Goal: Book appointment/travel/reservation

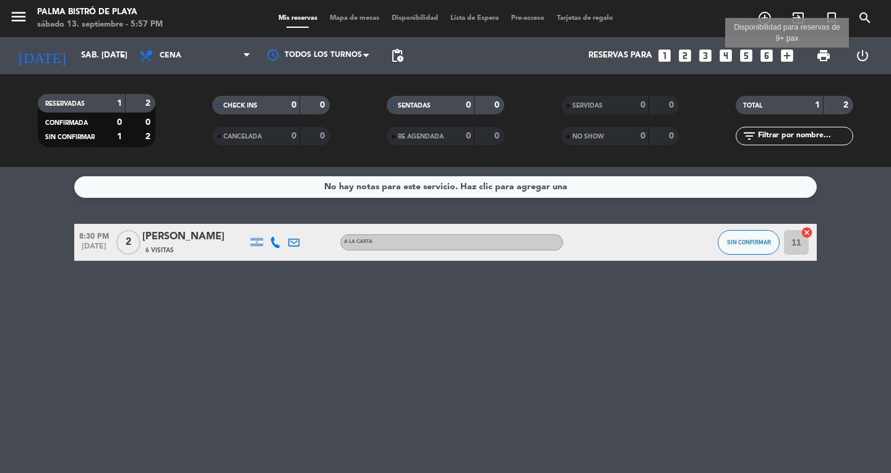
click at [610, 54] on icon "add_box" at bounding box center [787, 56] width 16 height 16
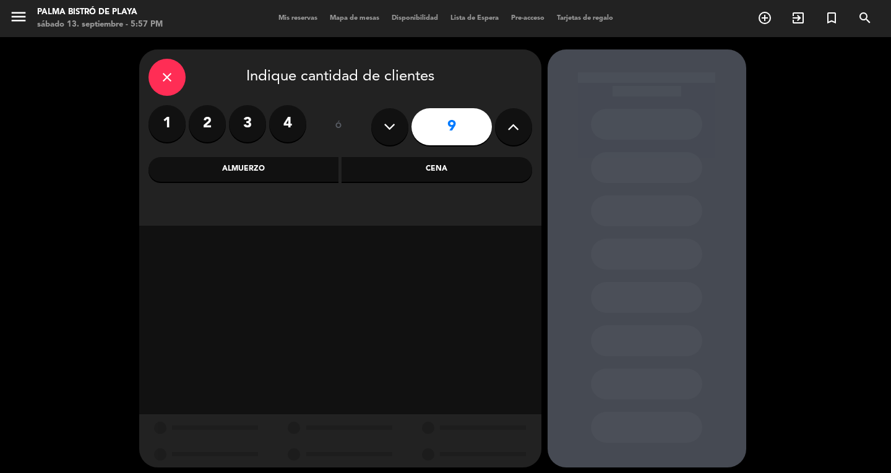
click at [498, 130] on button at bounding box center [513, 126] width 37 height 37
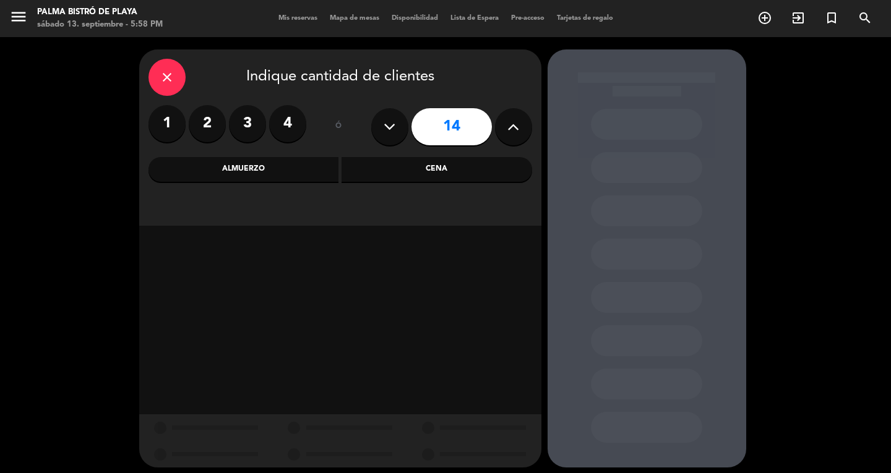
click at [498, 130] on button at bounding box center [513, 126] width 37 height 37
type input "16"
click at [438, 171] on div "Cena" at bounding box center [436, 169] width 190 height 25
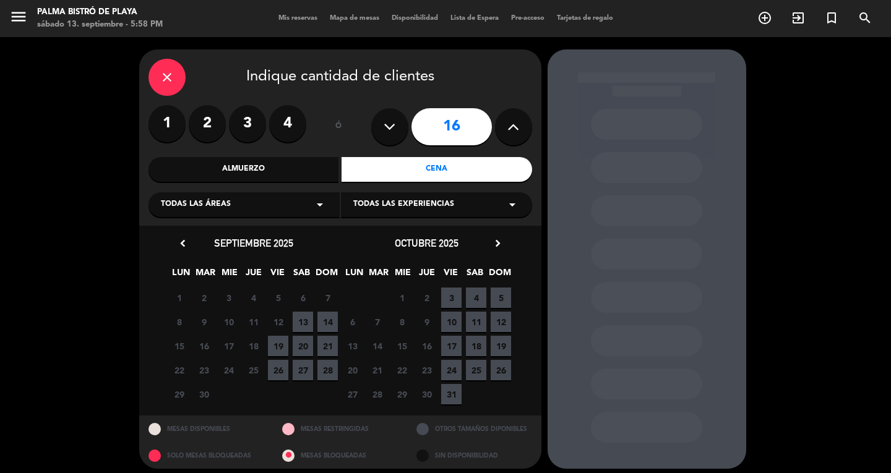
click at [301, 317] on span "13" at bounding box center [303, 322] width 20 height 20
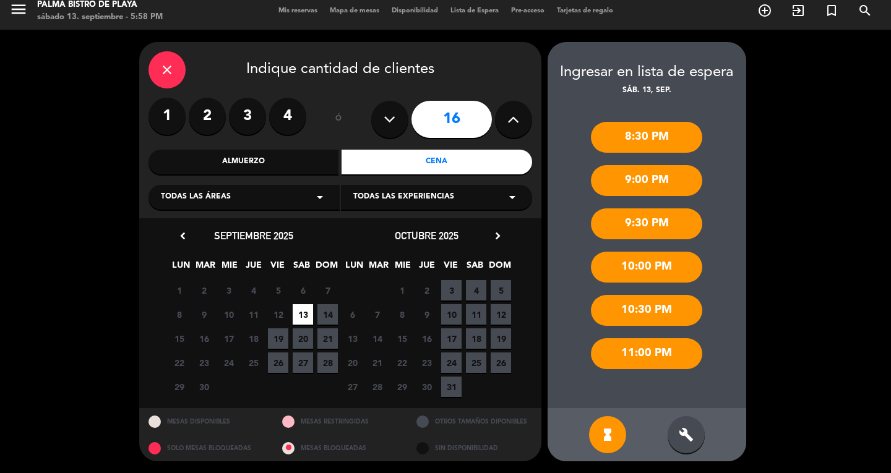
click at [610, 177] on div "9:00 PM" at bounding box center [646, 180] width 111 height 31
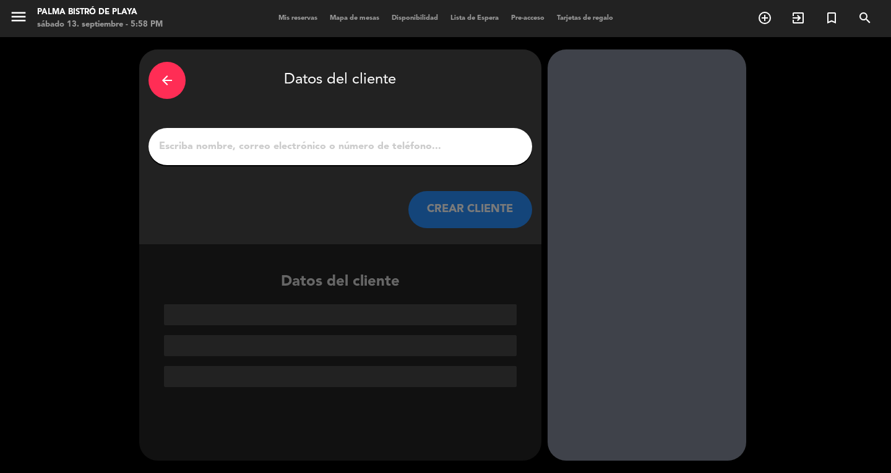
click at [362, 149] on input "1" at bounding box center [340, 146] width 365 height 17
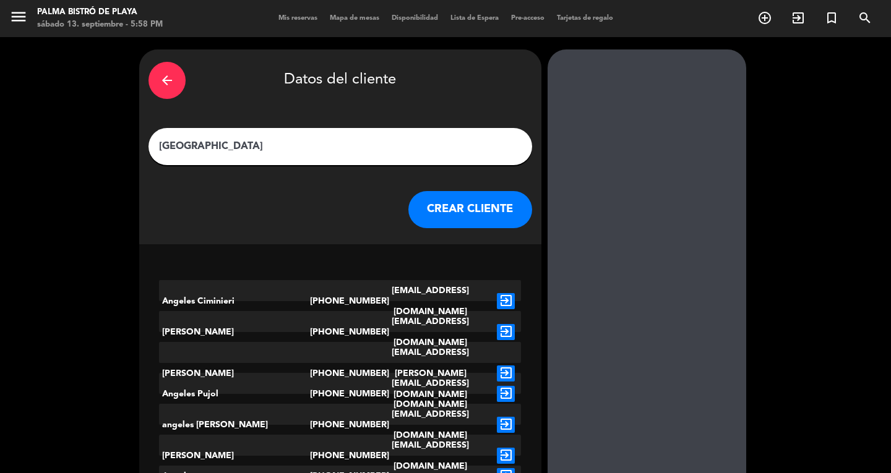
type input "[GEOGRAPHIC_DATA]"
click at [422, 207] on button "CREAR CLIENTE" at bounding box center [470, 209] width 124 height 37
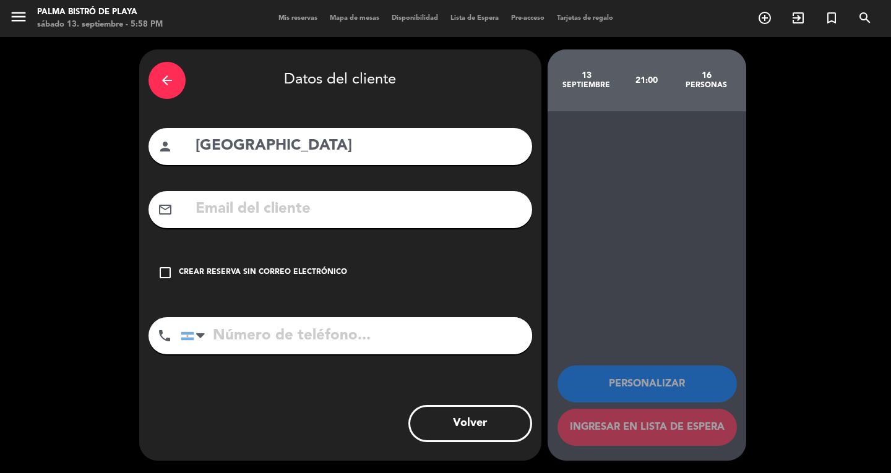
click at [182, 267] on div "Crear reserva sin correo electrónico" at bounding box center [263, 273] width 168 height 12
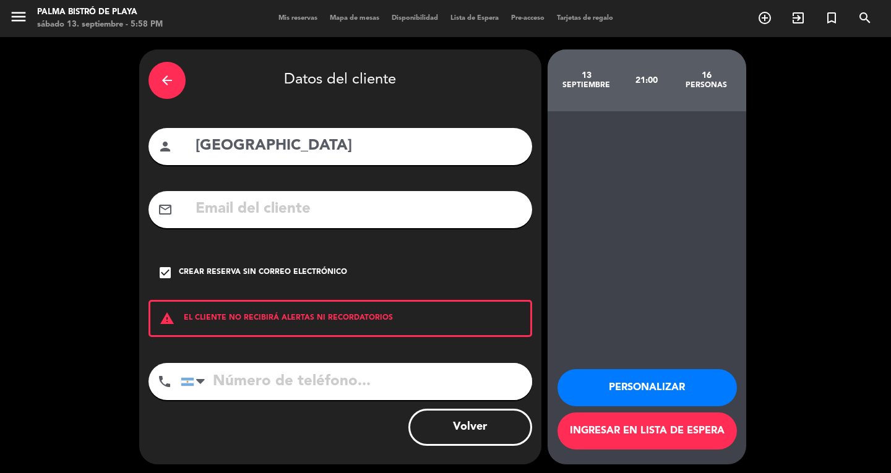
click at [584, 236] on div "Personalizar Ingresar en lista de espera" at bounding box center [646, 287] width 199 height 353
drag, startPoint x: 625, startPoint y: 415, endPoint x: 616, endPoint y: 301, distance: 114.2
click at [610, 301] on div "Personalizar Ingresar en lista de espera" at bounding box center [646, 287] width 199 height 353
click at [610, 378] on button "Ingresar en lista de espera" at bounding box center [646, 431] width 179 height 37
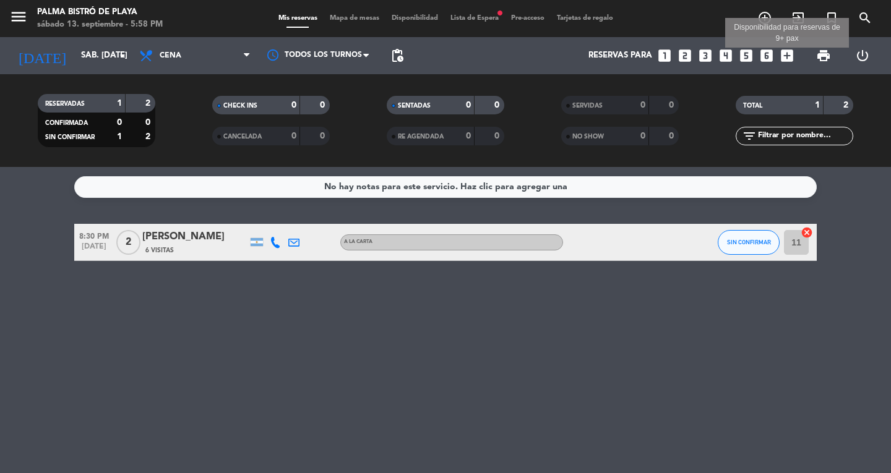
click at [610, 55] on icon "add_box" at bounding box center [787, 56] width 16 height 16
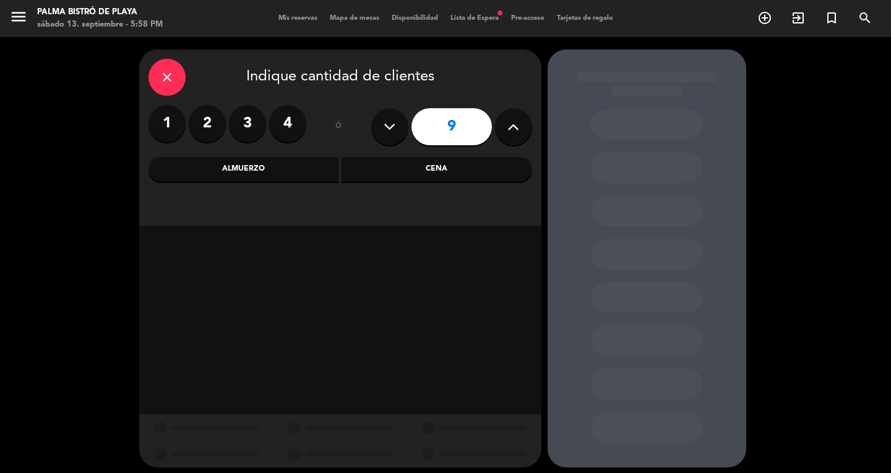
click at [498, 125] on button at bounding box center [513, 126] width 37 height 37
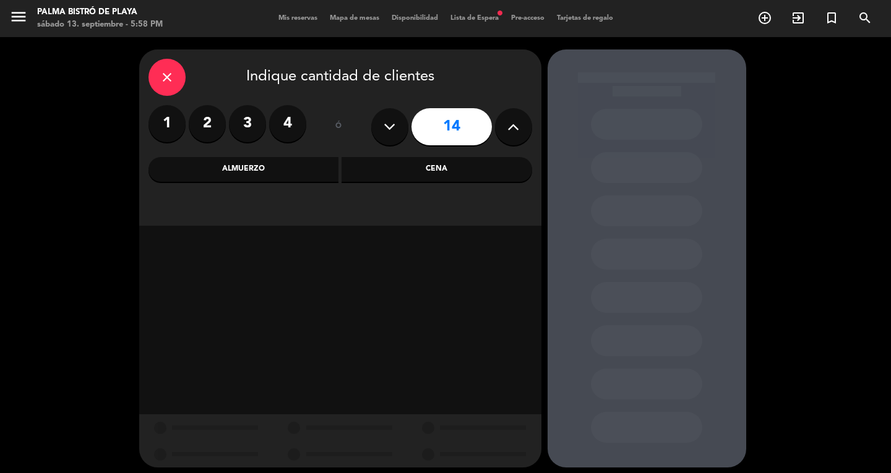
click at [498, 125] on button at bounding box center [513, 126] width 37 height 37
click at [506, 127] on button at bounding box center [513, 126] width 37 height 37
type input "16"
click at [465, 167] on div "Cena" at bounding box center [436, 169] width 190 height 25
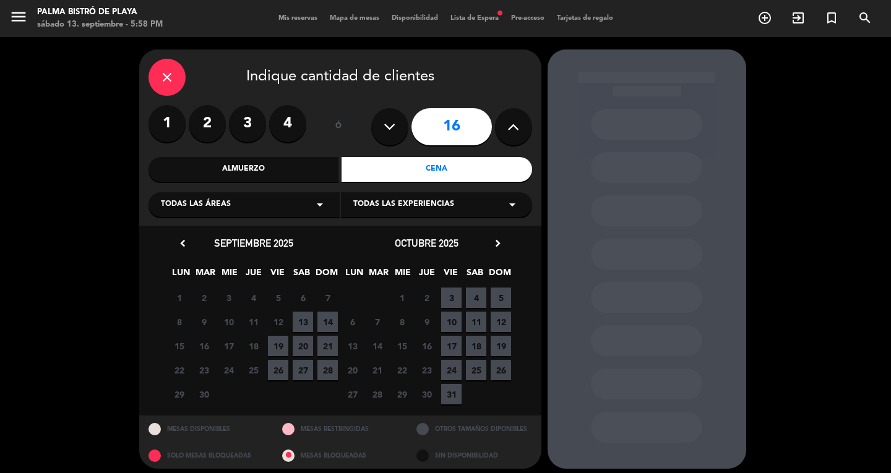
click at [296, 314] on span "13" at bounding box center [303, 322] width 20 height 20
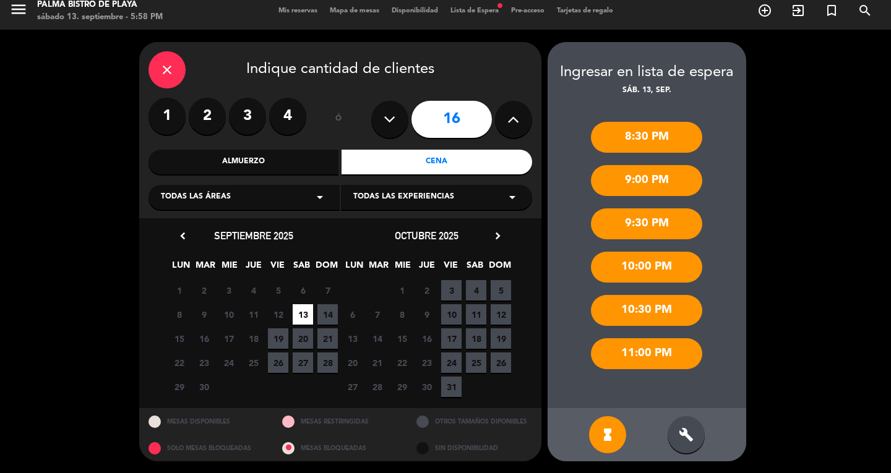
click at [610, 186] on div "9:00 PM" at bounding box center [646, 180] width 111 height 31
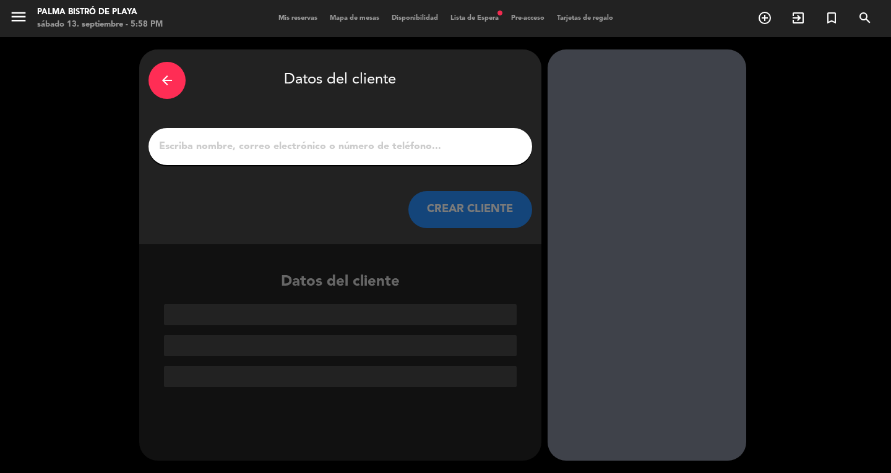
click at [362, 152] on input "1" at bounding box center [340, 146] width 365 height 17
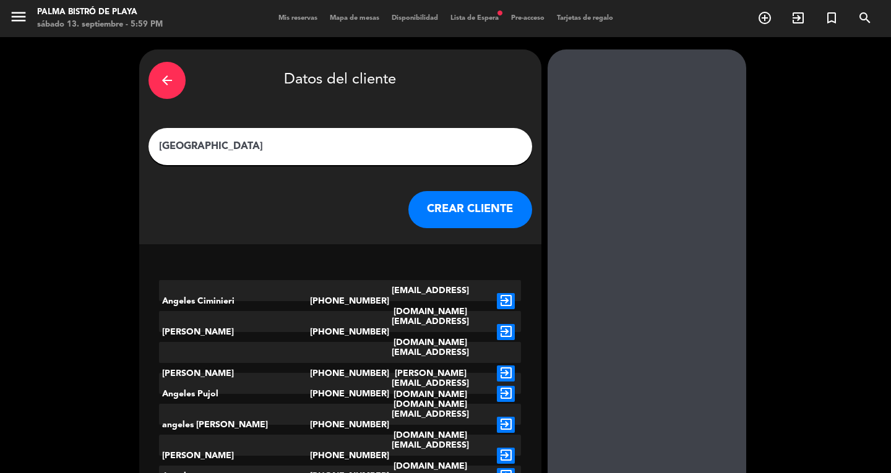
type input "[GEOGRAPHIC_DATA]"
click at [432, 215] on button "CREAR CLIENTE" at bounding box center [470, 209] width 124 height 37
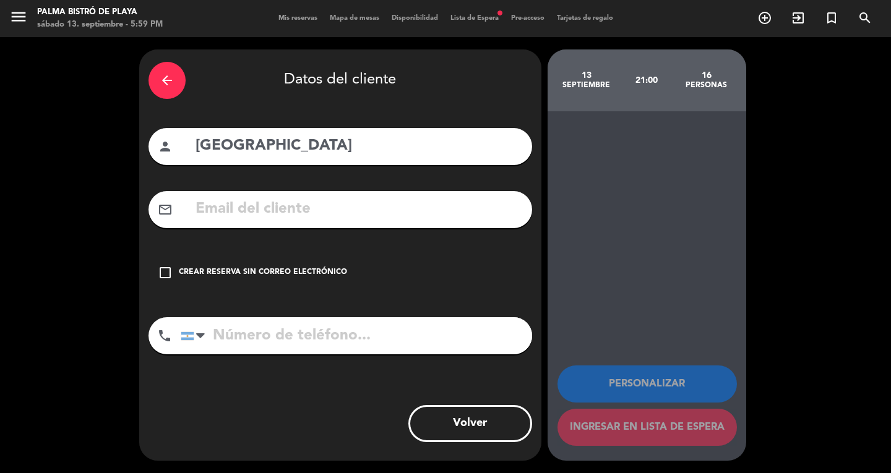
click at [205, 207] on input "text" at bounding box center [358, 209] width 328 height 25
click at [205, 207] on input "ALVALDES" at bounding box center [358, 209] width 328 height 25
click at [213, 208] on input "ALVALDES" at bounding box center [358, 209] width 328 height 25
click at [275, 199] on input "AVALDES" at bounding box center [358, 209] width 328 height 25
click at [275, 205] on input "AVALDEZ" at bounding box center [358, 209] width 328 height 25
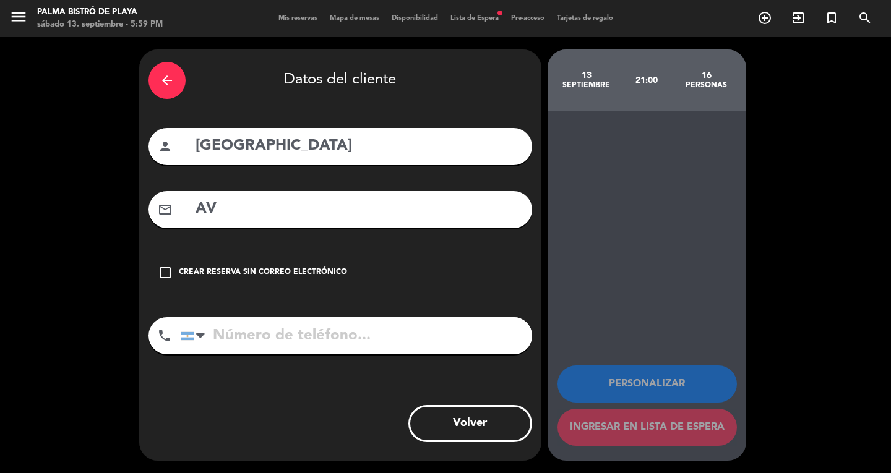
type input "A"
click at [183, 272] on div "Crear reserva sin correo electrónico" at bounding box center [263, 273] width 168 height 12
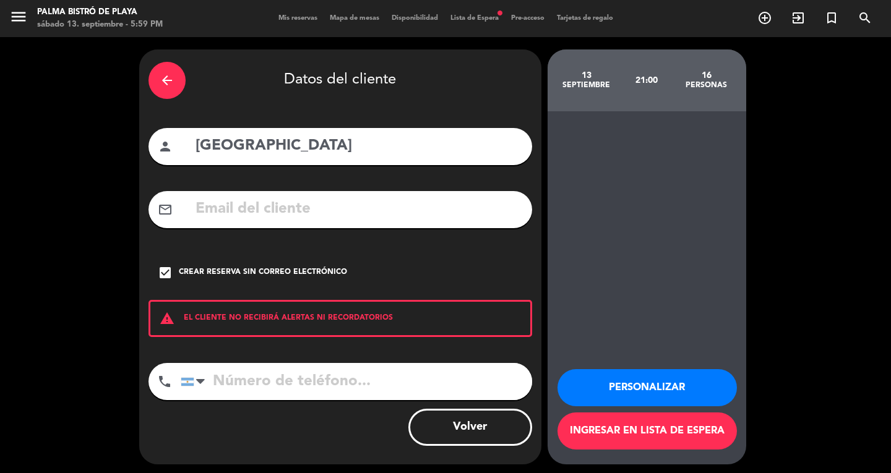
click at [228, 378] on input "tel" at bounding box center [356, 381] width 351 height 37
click at [325, 378] on input "1135600102" at bounding box center [356, 381] width 351 height 37
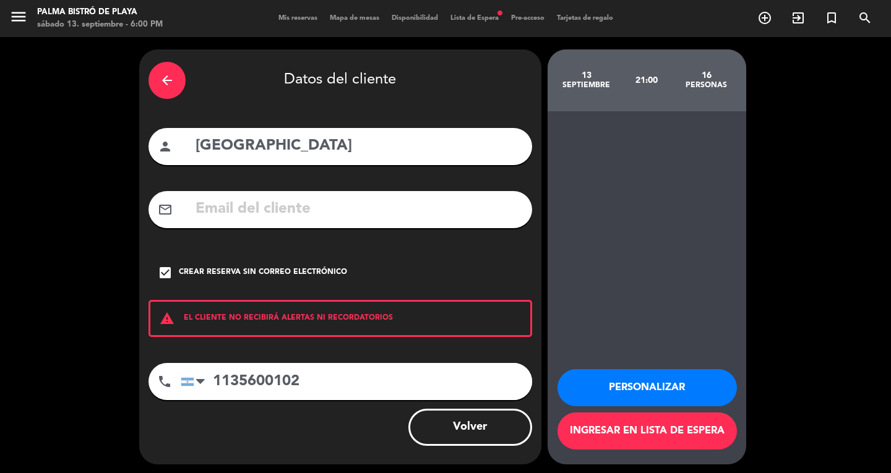
click at [325, 378] on input "1135600102" at bounding box center [356, 381] width 351 height 37
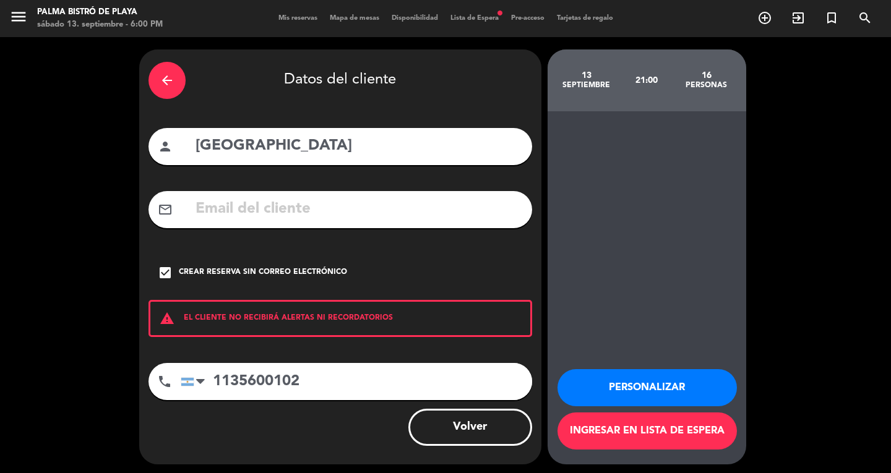
click at [325, 378] on input "1135600102" at bounding box center [356, 381] width 351 height 37
click at [337, 378] on input "1135600102" at bounding box center [356, 381] width 351 height 37
drag, startPoint x: 300, startPoint y: 382, endPoint x: 200, endPoint y: 382, distance: 99.6
click at [200, 378] on div "[GEOGRAPHIC_DATA] +1 [GEOGRAPHIC_DATA] +44 [GEOGRAPHIC_DATA] ([GEOGRAPHIC_DATA]…" at bounding box center [356, 381] width 351 height 37
type input "1135600102"
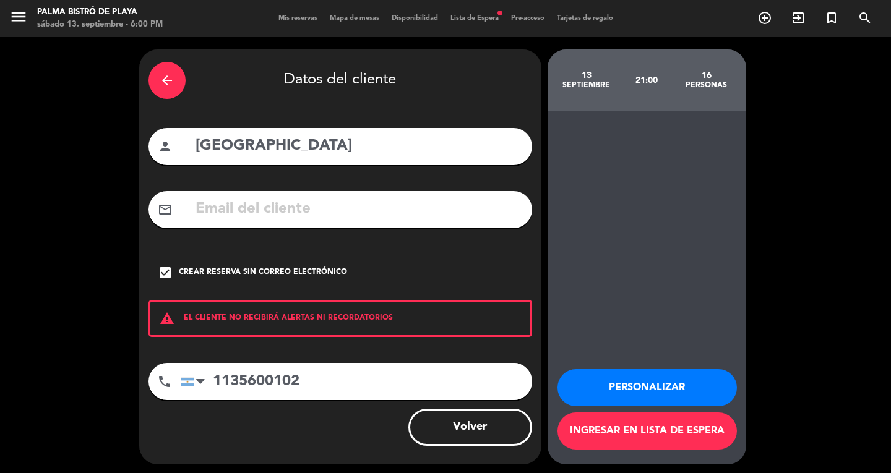
click at [178, 378] on div "Volver" at bounding box center [339, 427] width 383 height 37
click at [147, 140] on div "arrow_back Datos del cliente person ANGELES mail_outline check_box Crear reserv…" at bounding box center [340, 256] width 402 height 415
click at [130, 142] on div "arrow_back Datos del cliente person ANGELES mail_outline check_box Crear reserv…" at bounding box center [445, 257] width 891 height 440
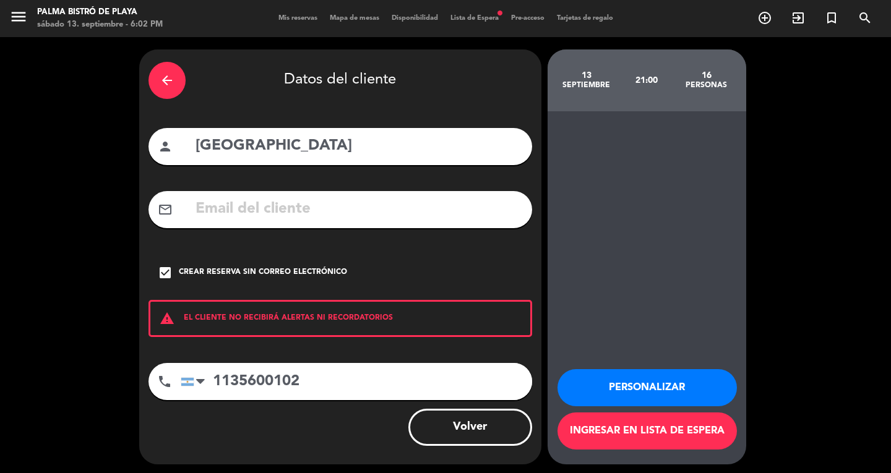
click at [165, 88] on div "arrow_back" at bounding box center [166, 80] width 37 height 37
